Goal: Navigation & Orientation: Find specific page/section

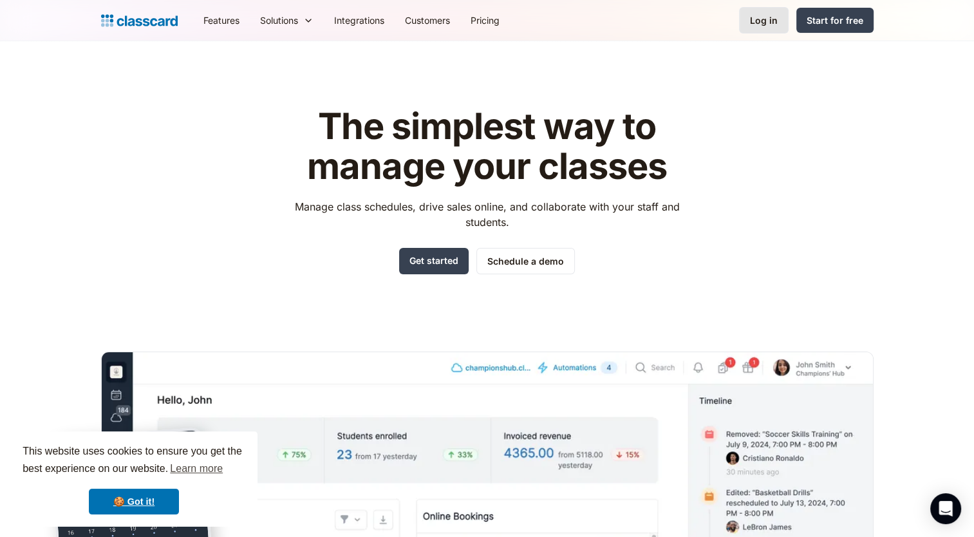
click at [762, 30] on link "Log in" at bounding box center [764, 20] width 50 height 26
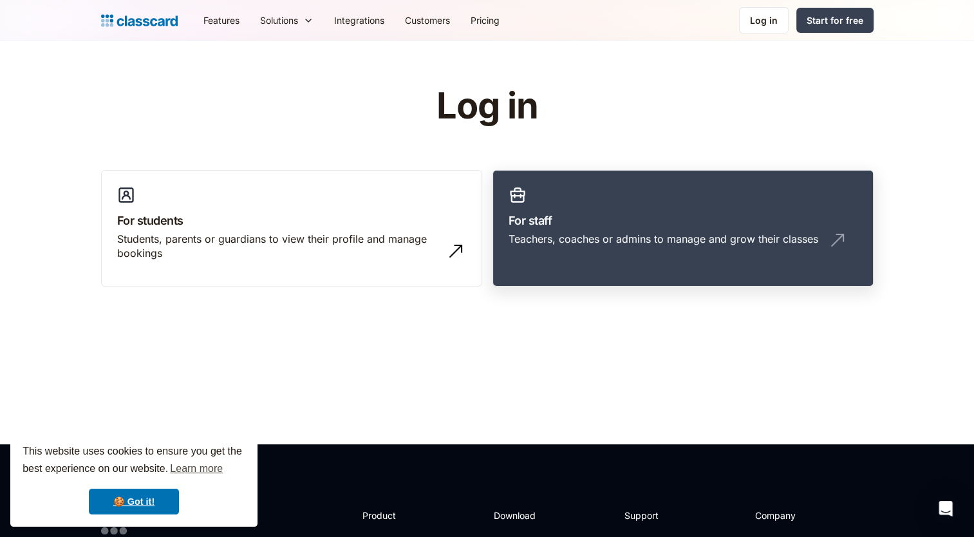
click at [551, 264] on link "For staff Teachers, coaches or admins to manage and grow their classes" at bounding box center [683, 228] width 381 height 117
